Goal: Task Accomplishment & Management: Use online tool/utility

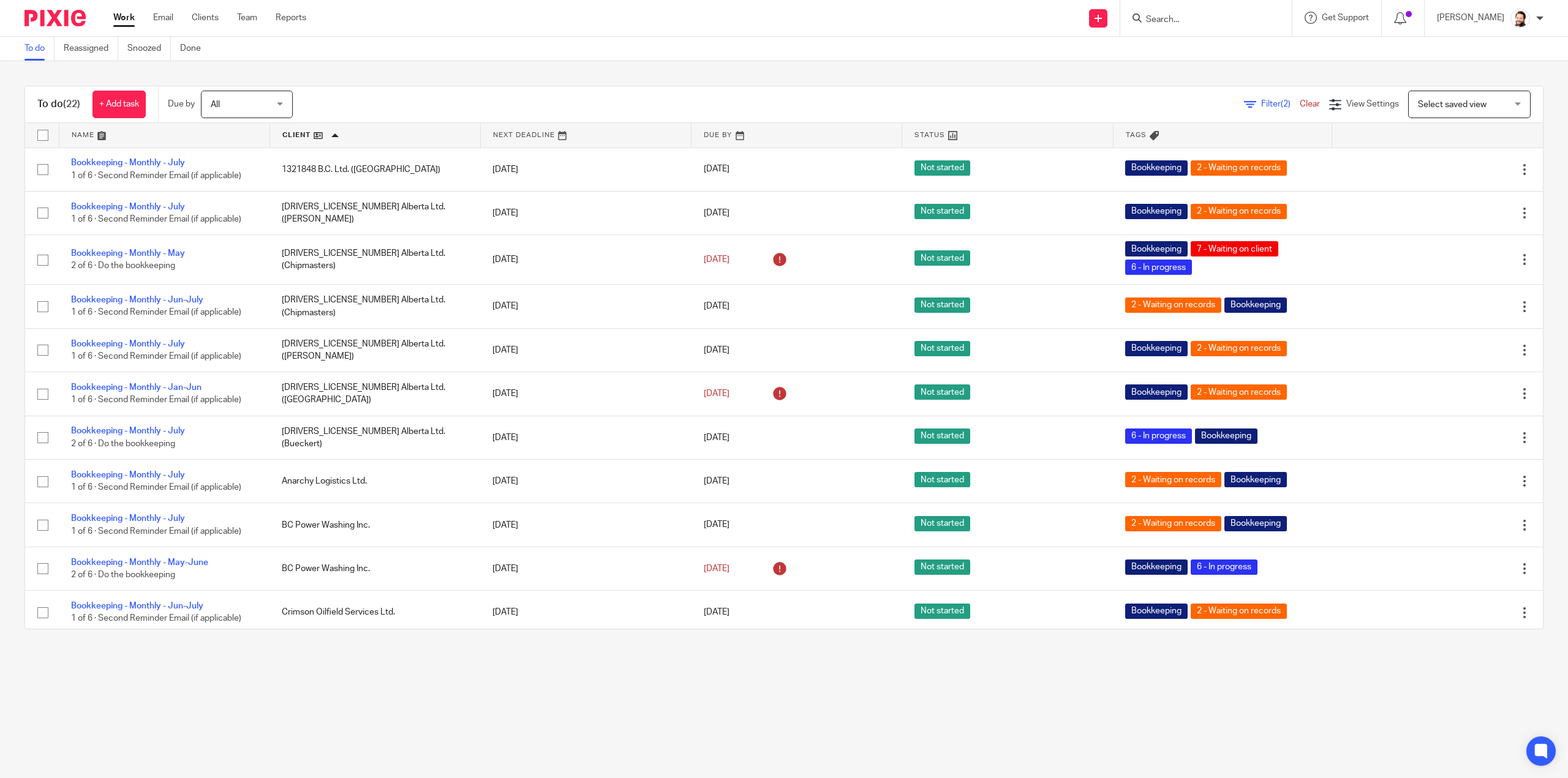
scroll to position [493, 0]
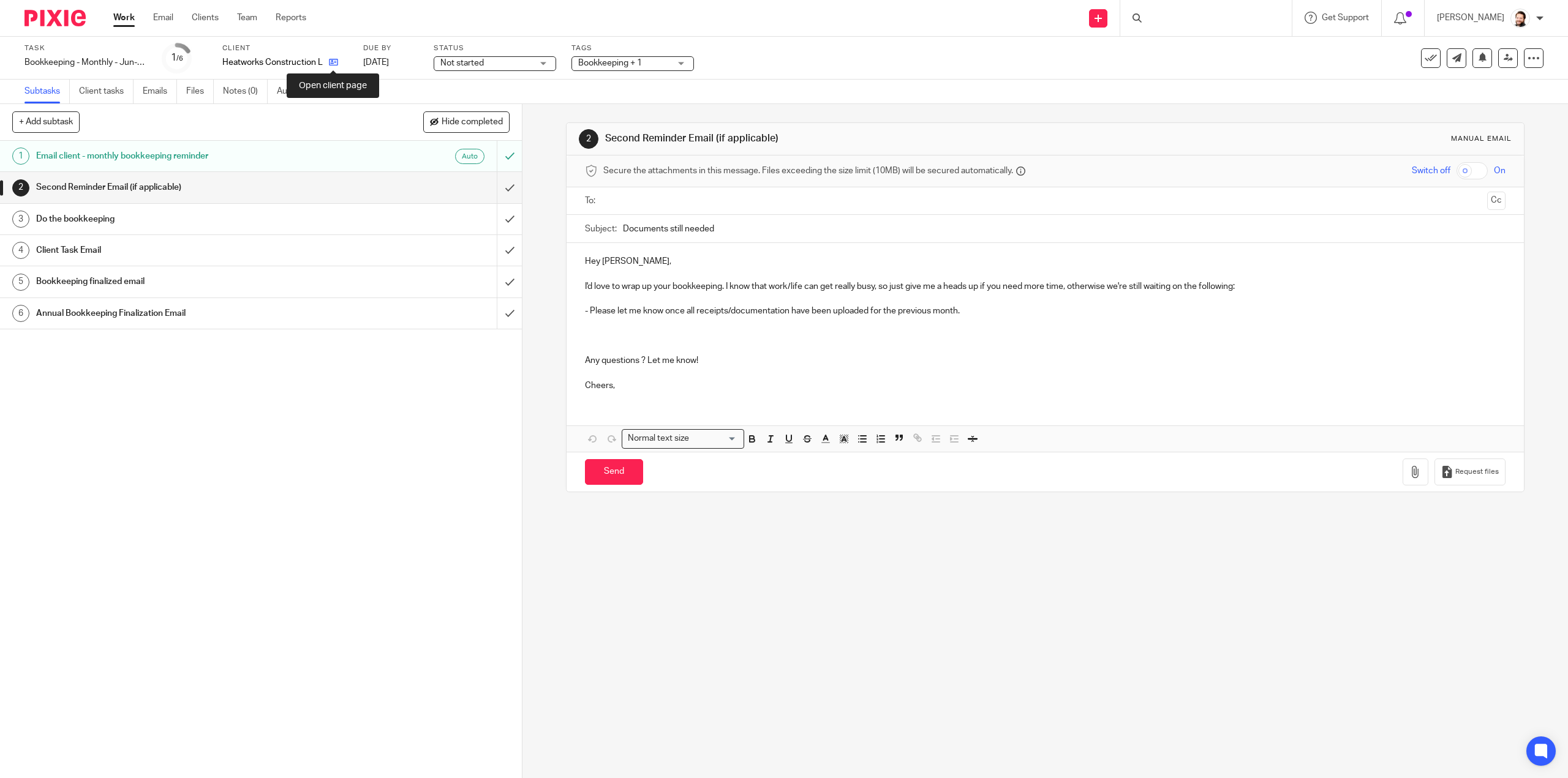
click at [337, 63] on icon at bounding box center [334, 62] width 9 height 9
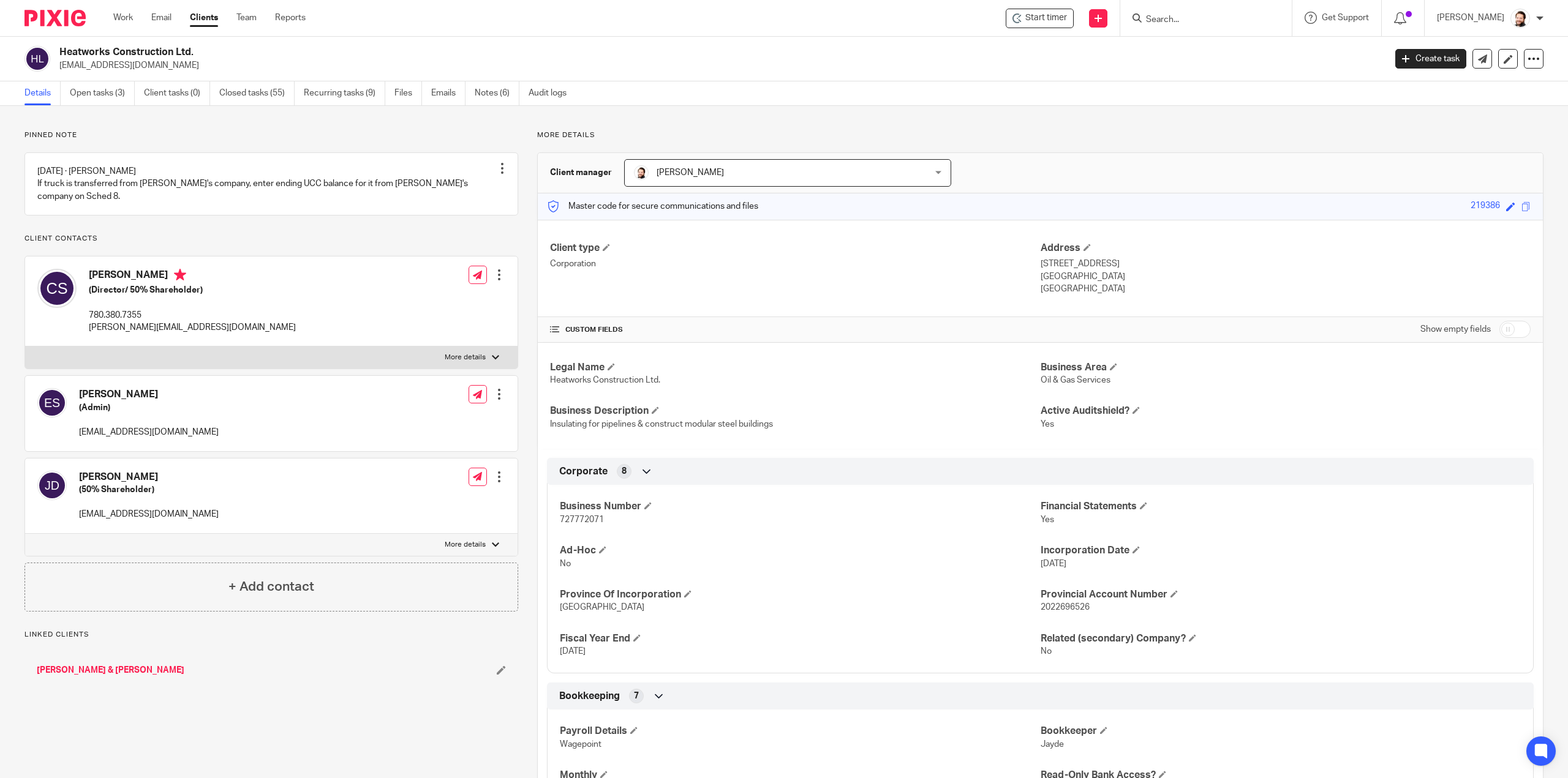
click at [581, 515] on span "727772071" at bounding box center [581, 519] width 44 height 8
click at [581, 516] on span "727772071" at bounding box center [581, 519] width 44 height 8
copy span "727772071"
